Goal: Task Accomplishment & Management: Complete application form

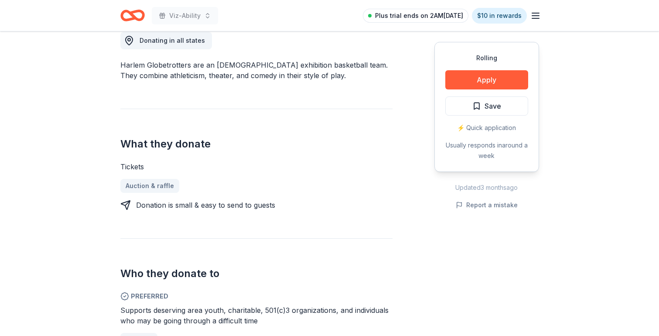
scroll to position [256, 0]
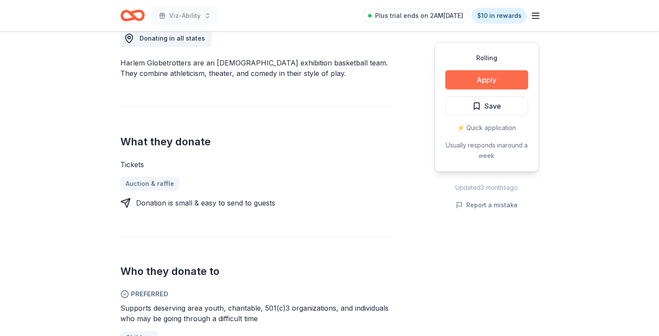
click at [473, 79] on button "Apply" at bounding box center [486, 79] width 83 height 19
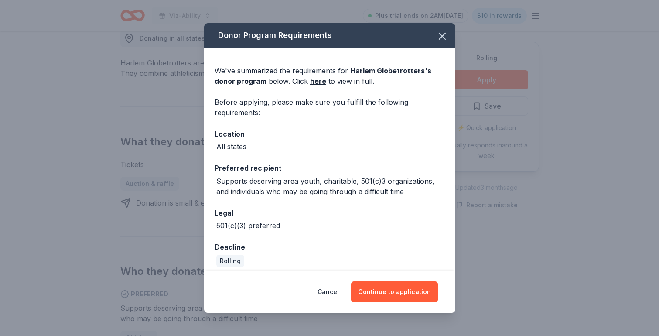
scroll to position [6, 0]
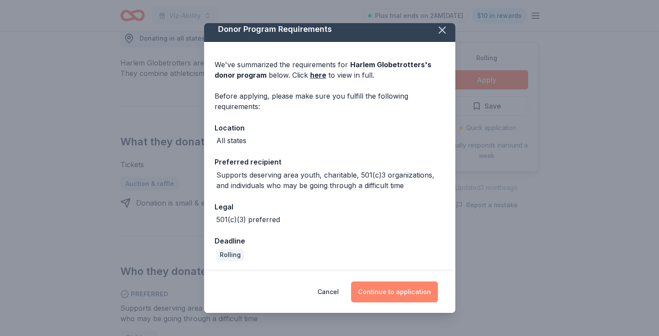
click at [383, 294] on button "Continue to application" at bounding box center [394, 291] width 87 height 21
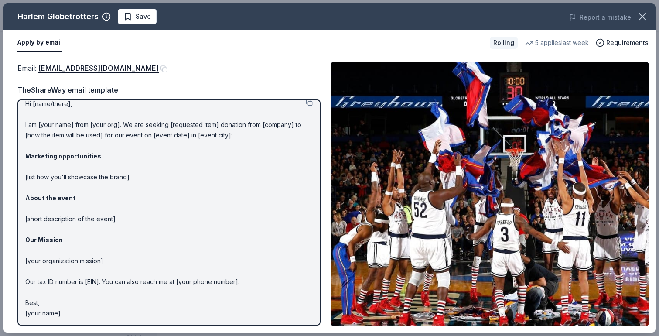
scroll to position [0, 0]
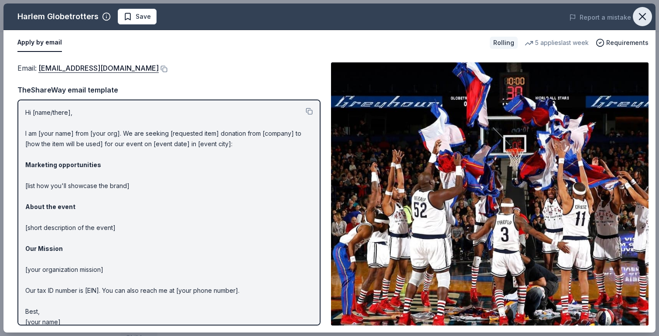
click at [646, 16] on icon "button" at bounding box center [642, 16] width 12 height 12
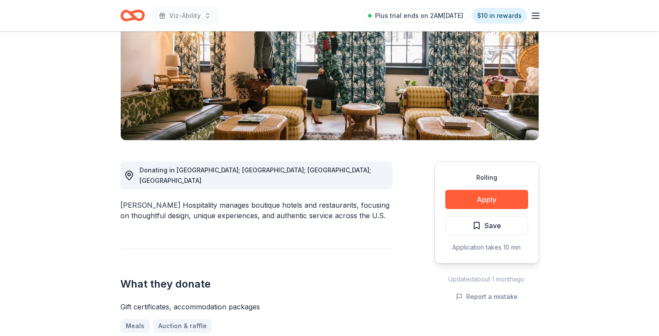
scroll to position [124, 0]
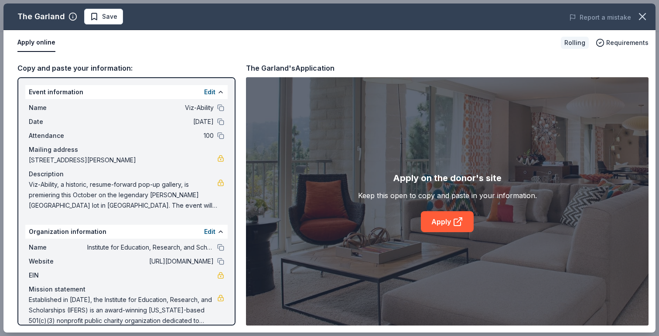
scroll to position [12, 0]
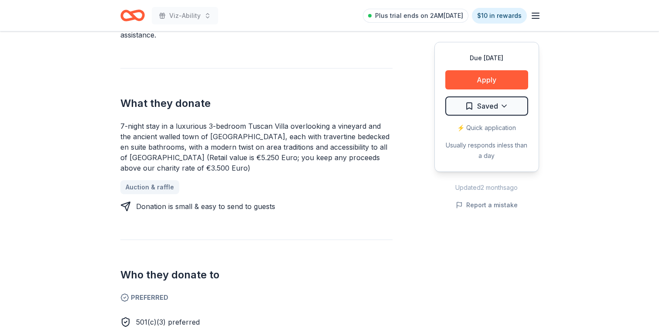
scroll to position [283, 0]
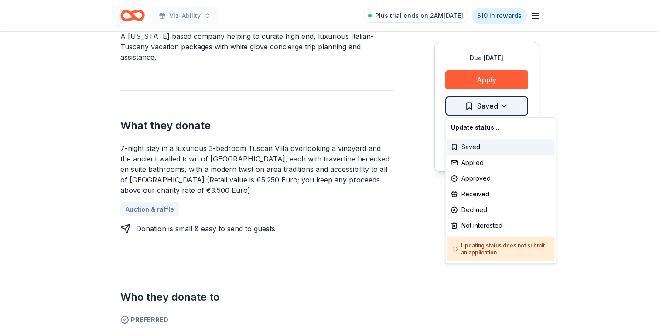
click at [481, 226] on div "Not interested" at bounding box center [501, 226] width 107 height 16
